Goal: Information Seeking & Learning: Find specific page/section

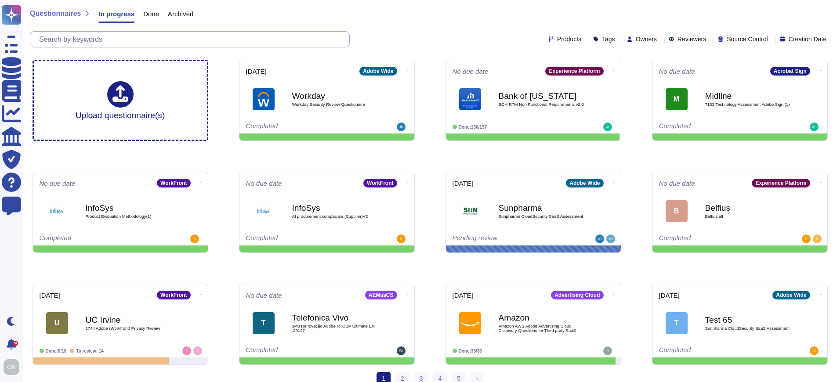
click at [85, 41] on input "text" at bounding box center [192, 39] width 314 height 15
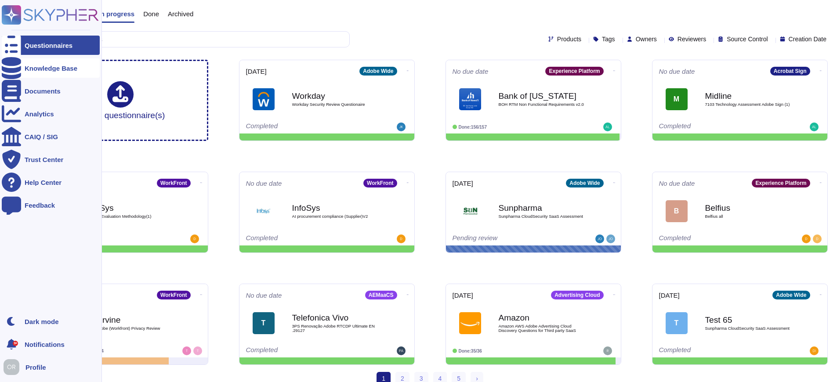
click at [54, 72] on div "Knowledge Base" at bounding box center [51, 67] width 98 height 19
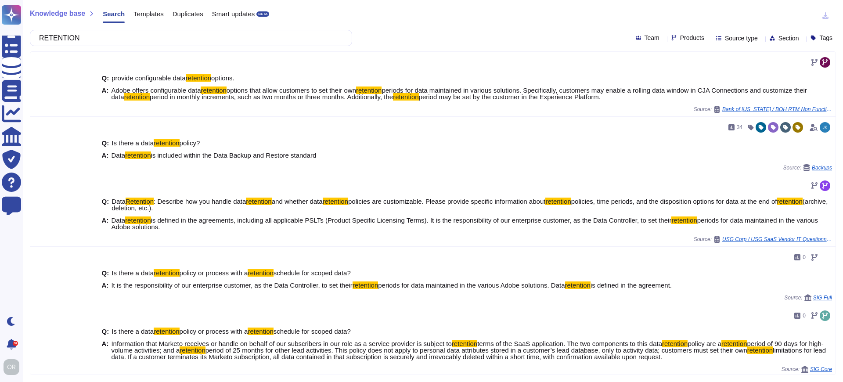
type input "RETENTION"
click at [680, 36] on span "Products" at bounding box center [692, 38] width 24 height 6
type input "cre"
click at [697, 80] on span "Creative Cloud" at bounding box center [692, 80] width 43 height 8
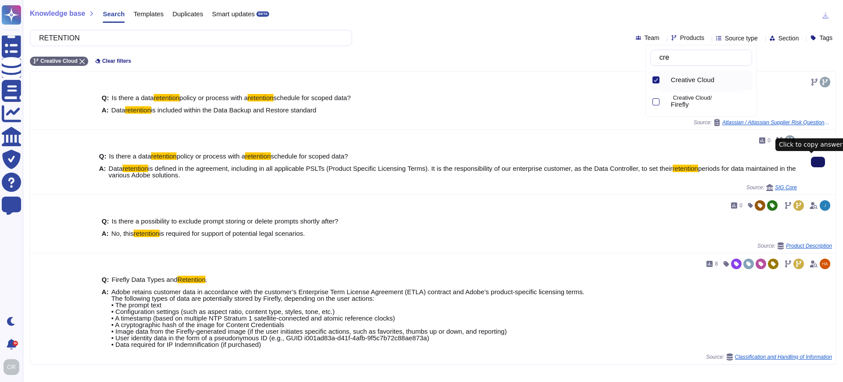
click at [818, 162] on icon at bounding box center [818, 162] width 0 height 0
